Goal: Transaction & Acquisition: Register for event/course

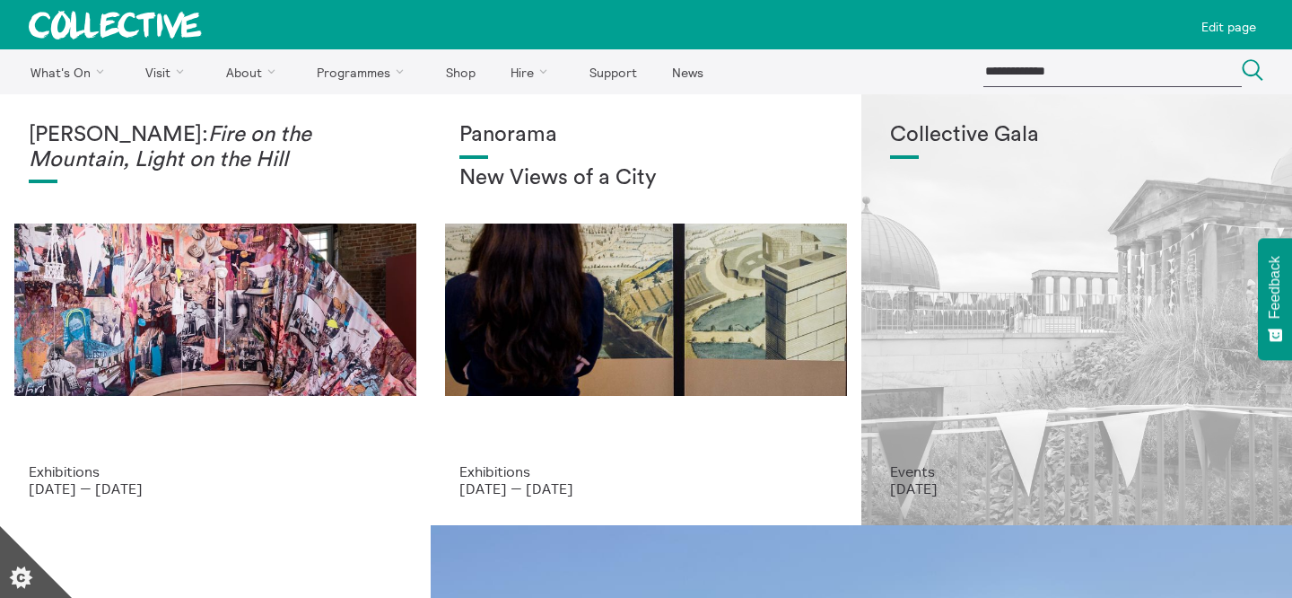
click at [924, 110] on div "Collective Gala Events 7 Sept 2025" at bounding box center [1077, 309] width 431 height 431
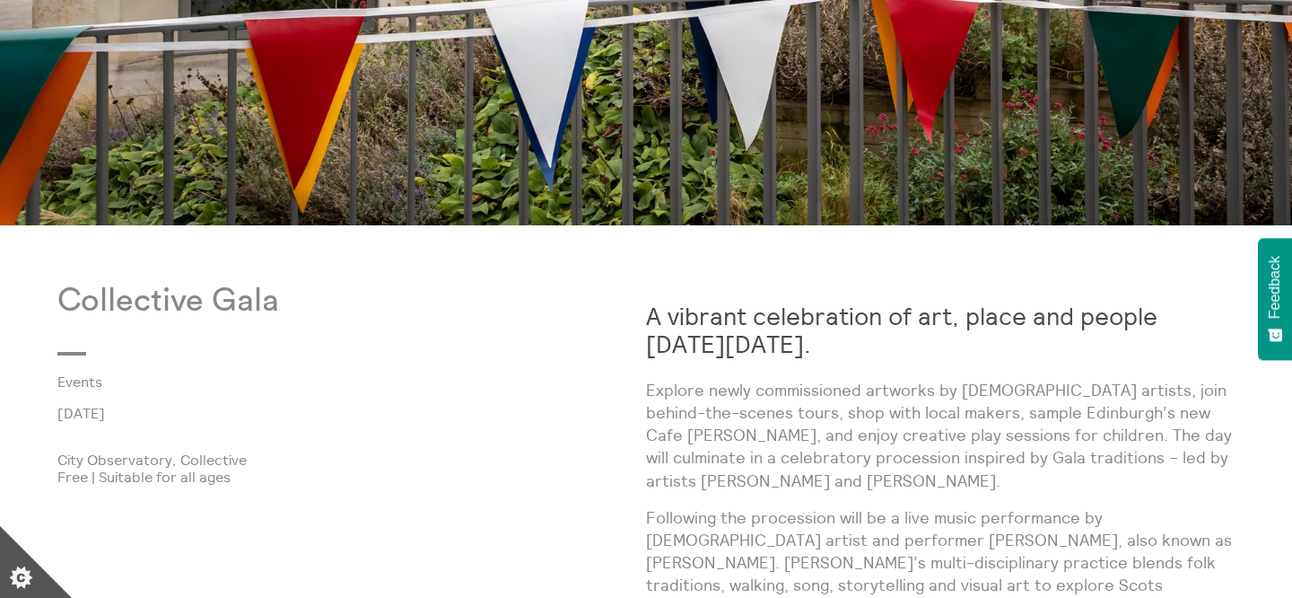
scroll to position [671, 0]
